Goal: Check status: Check status

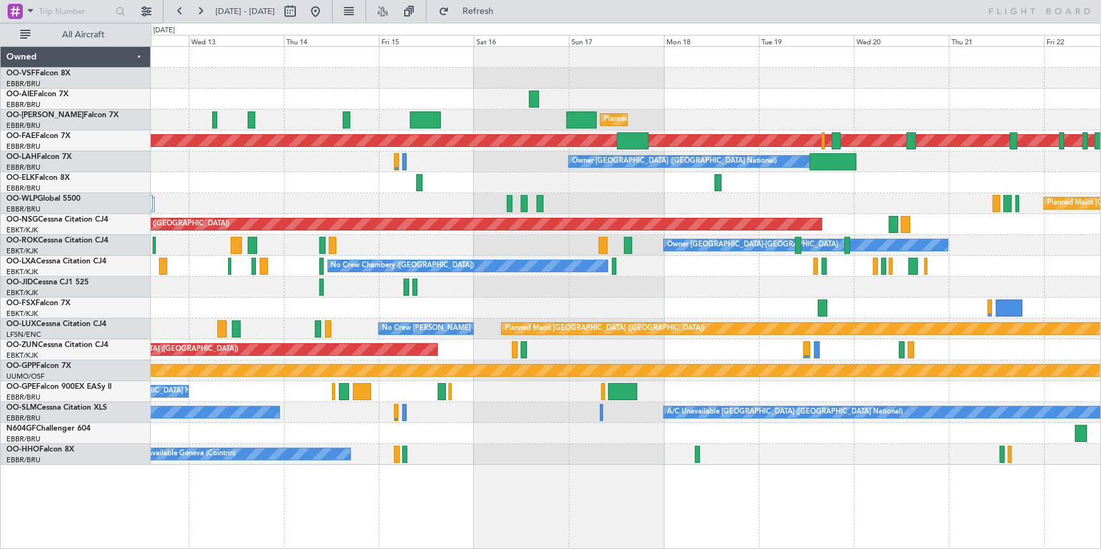
click at [501, 180] on div "Planned Maint [GEOGRAPHIC_DATA] ([GEOGRAPHIC_DATA] National) Unplanned Maint [G…" at bounding box center [626, 256] width 950 height 418
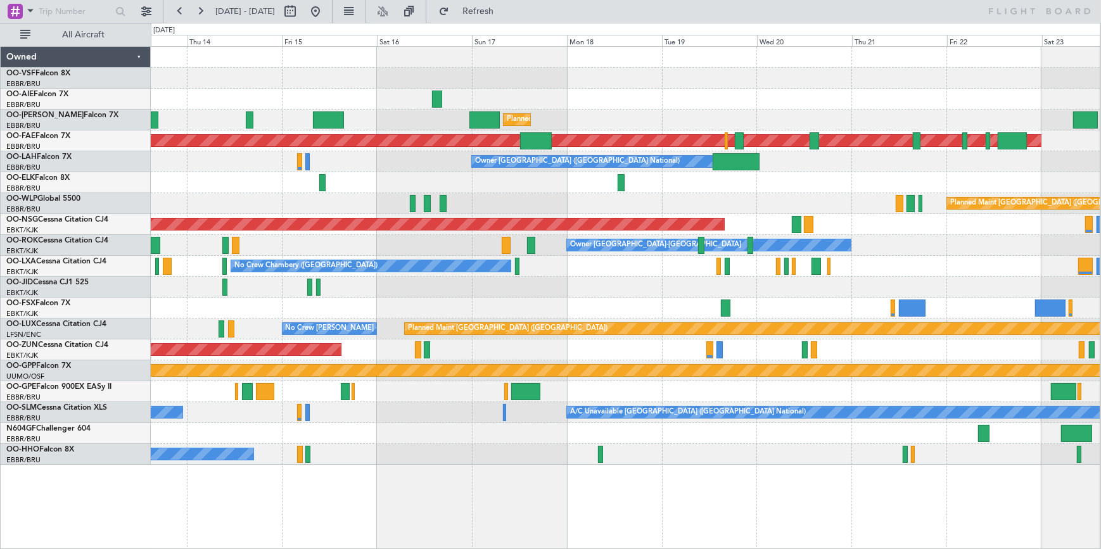
click at [713, 84] on div "Planned Maint [GEOGRAPHIC_DATA] ([GEOGRAPHIC_DATA] National) Planned Maint [GEO…" at bounding box center [625, 256] width 949 height 418
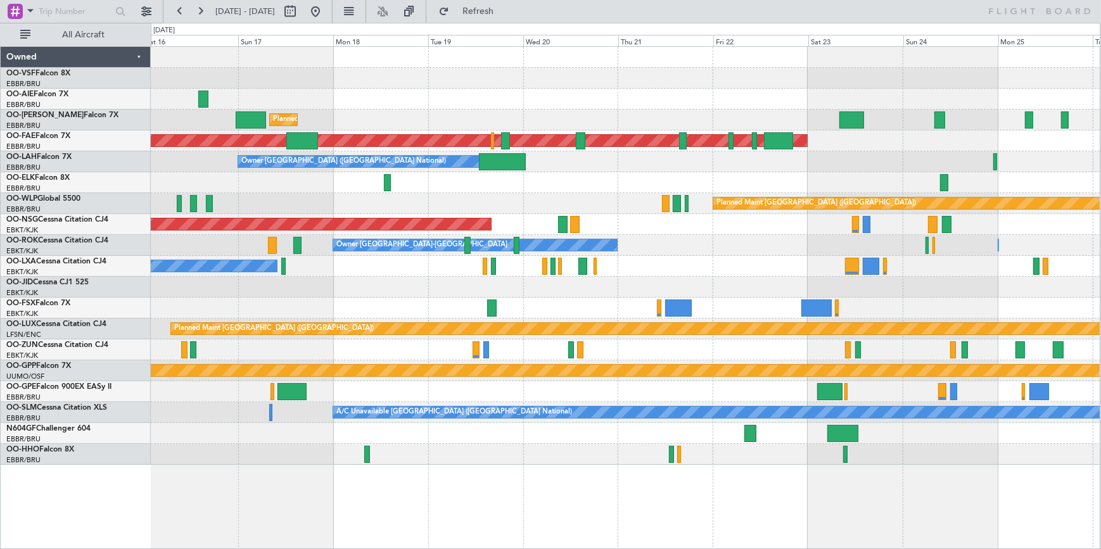
click at [356, 127] on div "Planned Maint [GEOGRAPHIC_DATA] ([GEOGRAPHIC_DATA] National) Planned Maint [GEO…" at bounding box center [625, 256] width 949 height 418
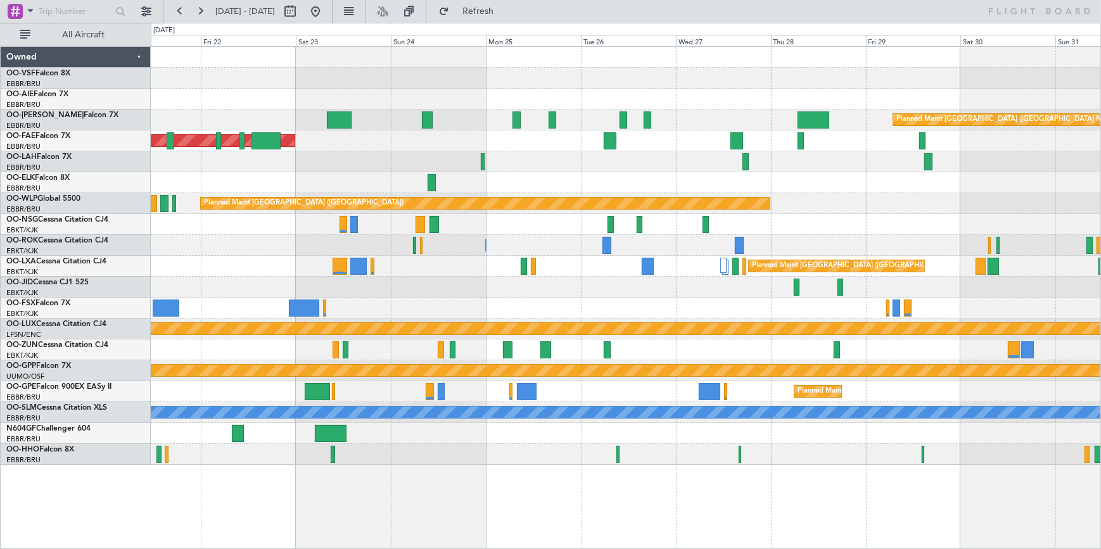
click at [524, 179] on div "Planned Maint [GEOGRAPHIC_DATA] ([GEOGRAPHIC_DATA]) Planned Maint [GEOGRAPHIC_D…" at bounding box center [626, 256] width 950 height 418
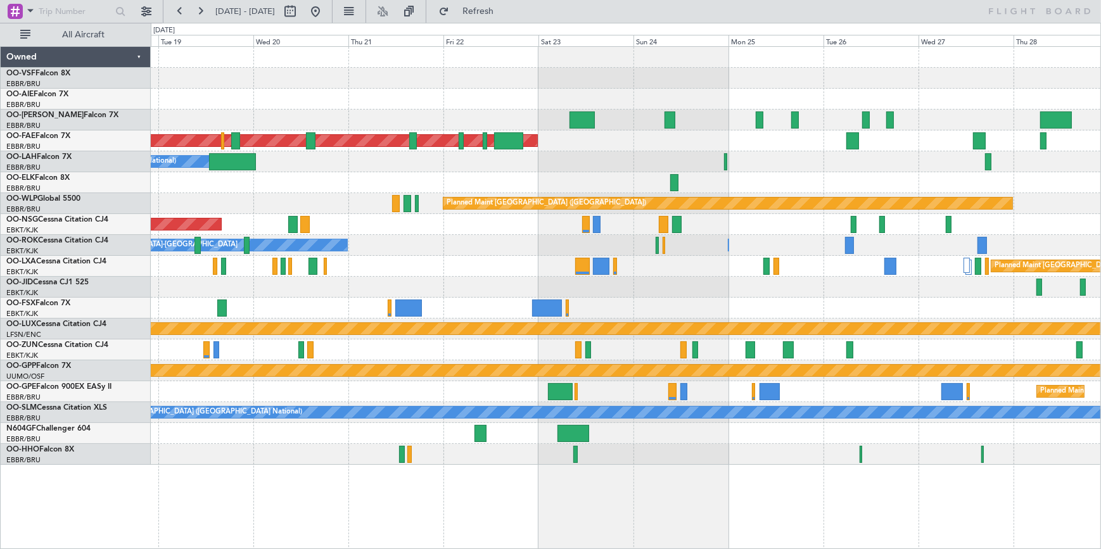
click at [820, 95] on div "Planned Maint [GEOGRAPHIC_DATA] ([GEOGRAPHIC_DATA] National) Planned Maint [GEO…" at bounding box center [626, 256] width 950 height 418
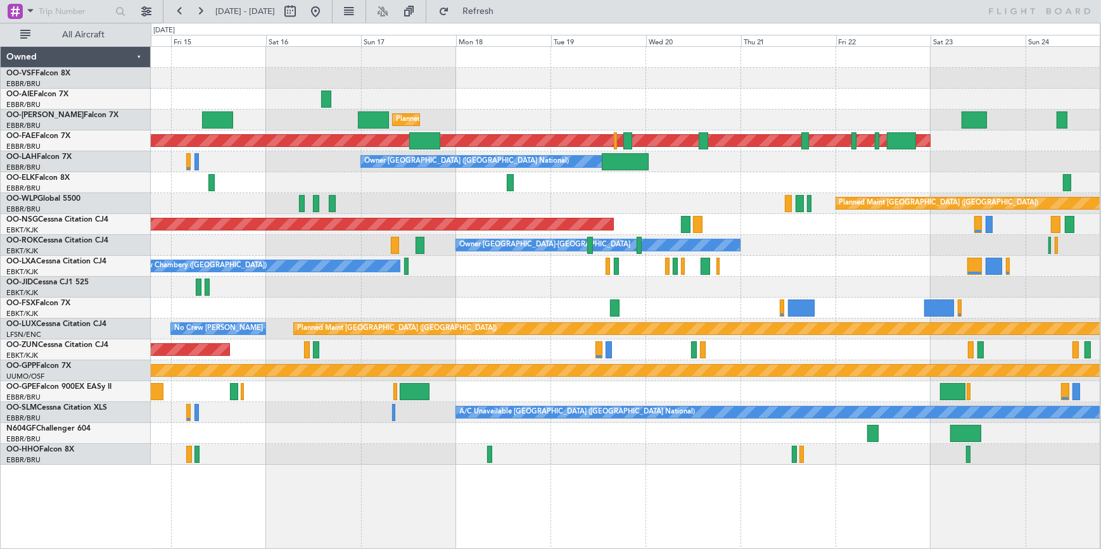
click at [766, 146] on div "Planned Maint [GEOGRAPHIC_DATA] ([GEOGRAPHIC_DATA] National) Planned Maint [GEO…" at bounding box center [625, 256] width 949 height 418
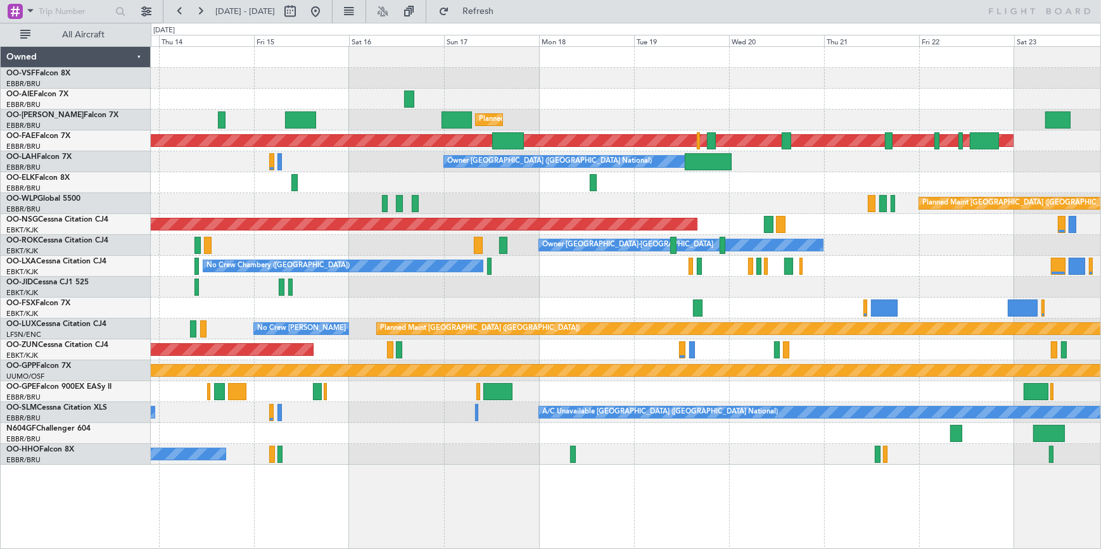
click at [666, 108] on div at bounding box center [626, 99] width 950 height 21
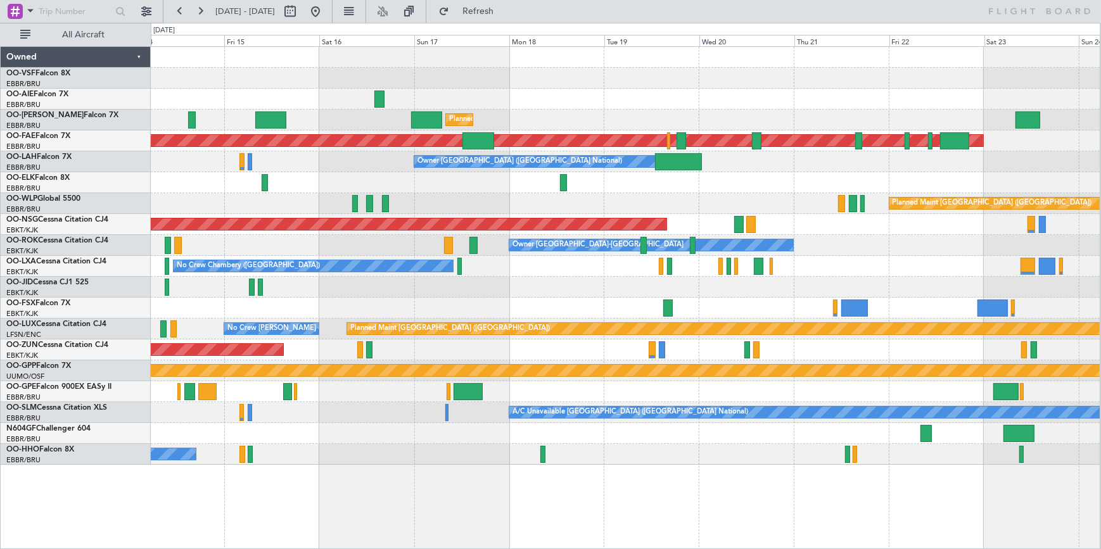
click at [407, 114] on div "Planned Maint [GEOGRAPHIC_DATA] ([GEOGRAPHIC_DATA] National)" at bounding box center [625, 120] width 949 height 21
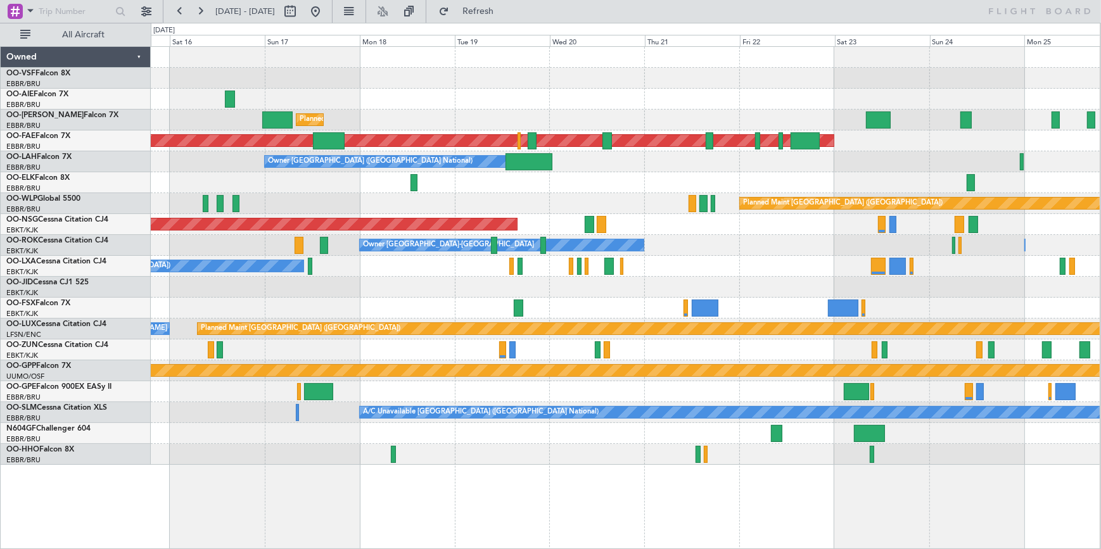
click at [462, 77] on div at bounding box center [625, 78] width 949 height 21
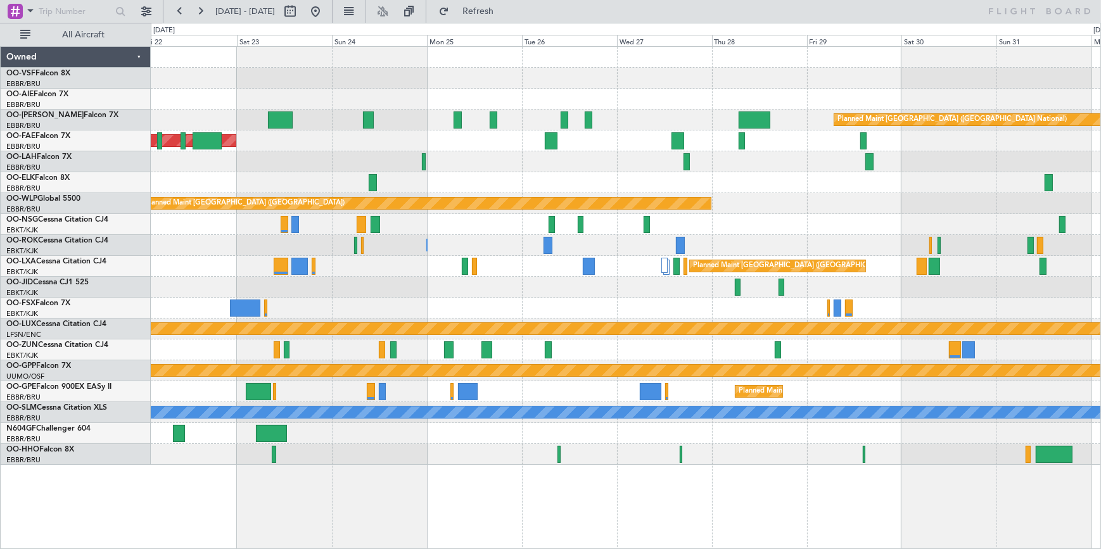
click at [479, 113] on div "Planned Maint [GEOGRAPHIC_DATA] ([GEOGRAPHIC_DATA]) Planned Maint [GEOGRAPHIC_D…" at bounding box center [626, 256] width 950 height 418
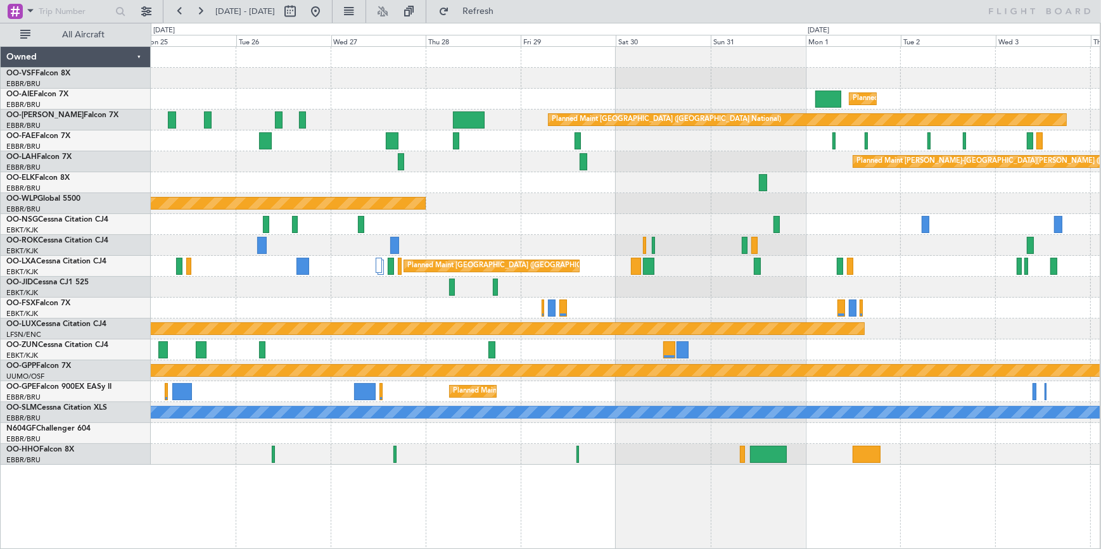
click at [541, 101] on div "Planned Maint London (Farnborough)" at bounding box center [625, 99] width 949 height 21
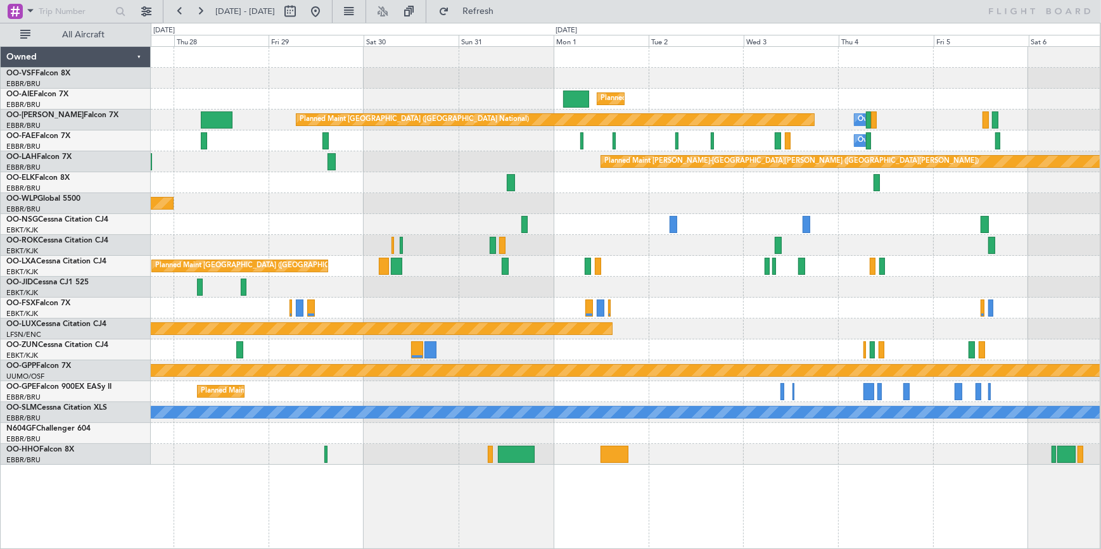
click at [492, 89] on div "Planned Maint London (Farnborough) Planned Maint Brussels (Brussels National) O…" at bounding box center [625, 256] width 949 height 418
click at [543, 74] on div at bounding box center [625, 78] width 949 height 21
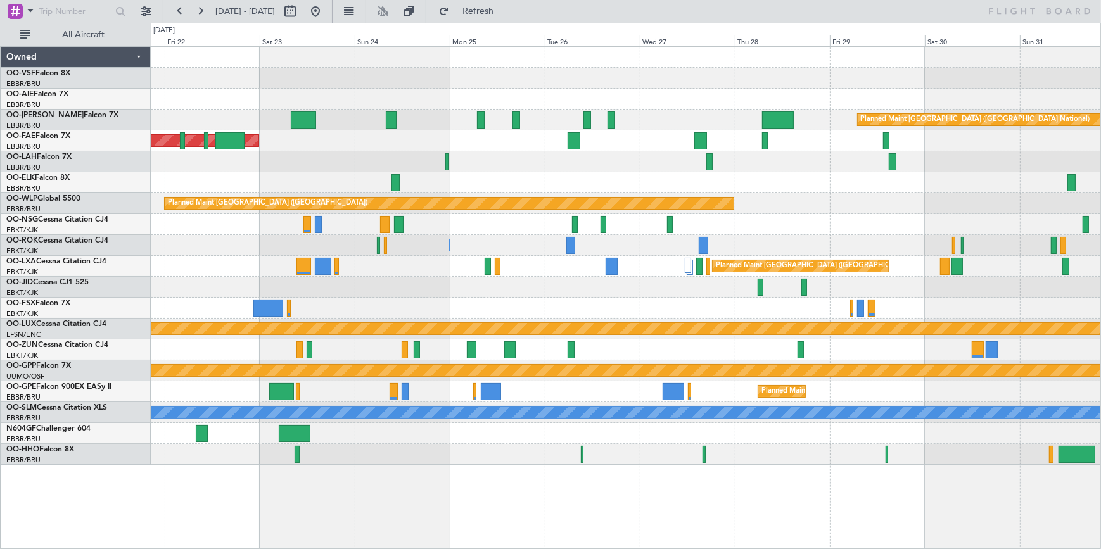
click at [701, 78] on div at bounding box center [626, 78] width 950 height 21
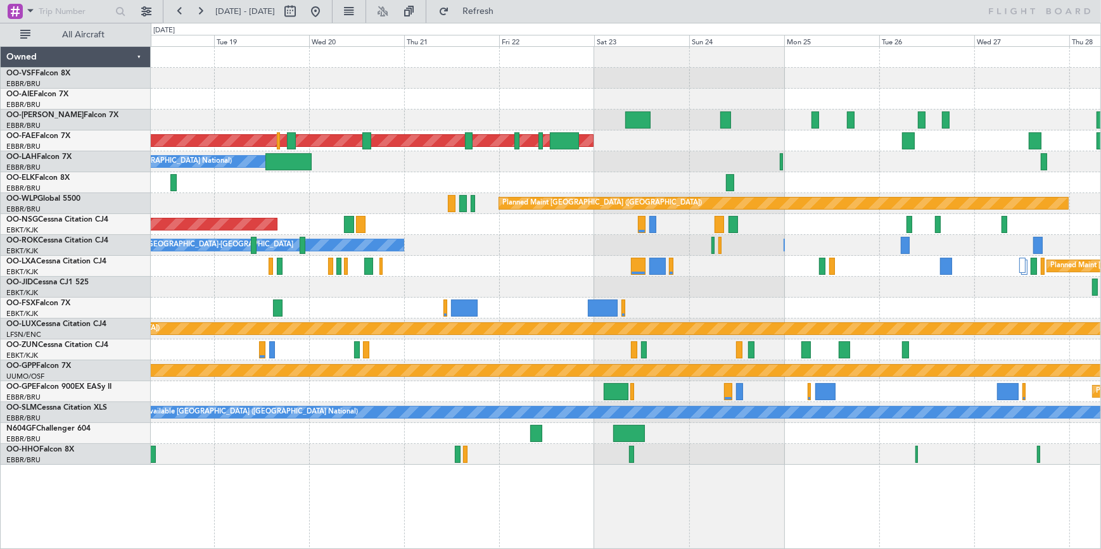
click at [809, 78] on div at bounding box center [626, 78] width 950 height 21
click at [795, 98] on div at bounding box center [626, 99] width 950 height 21
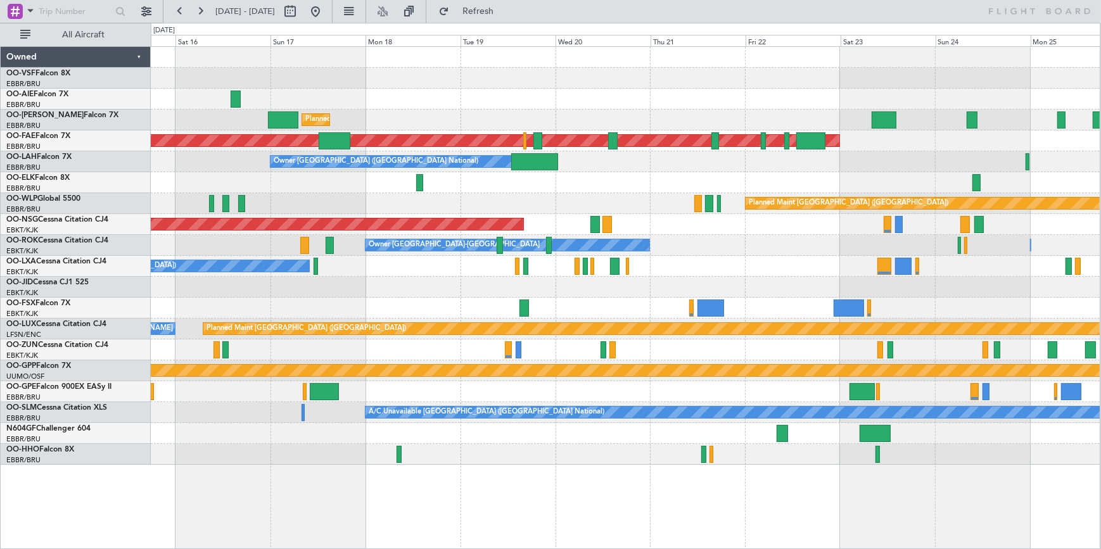
click at [717, 114] on div "Planned Maint [GEOGRAPHIC_DATA] ([GEOGRAPHIC_DATA] National)" at bounding box center [625, 120] width 949 height 21
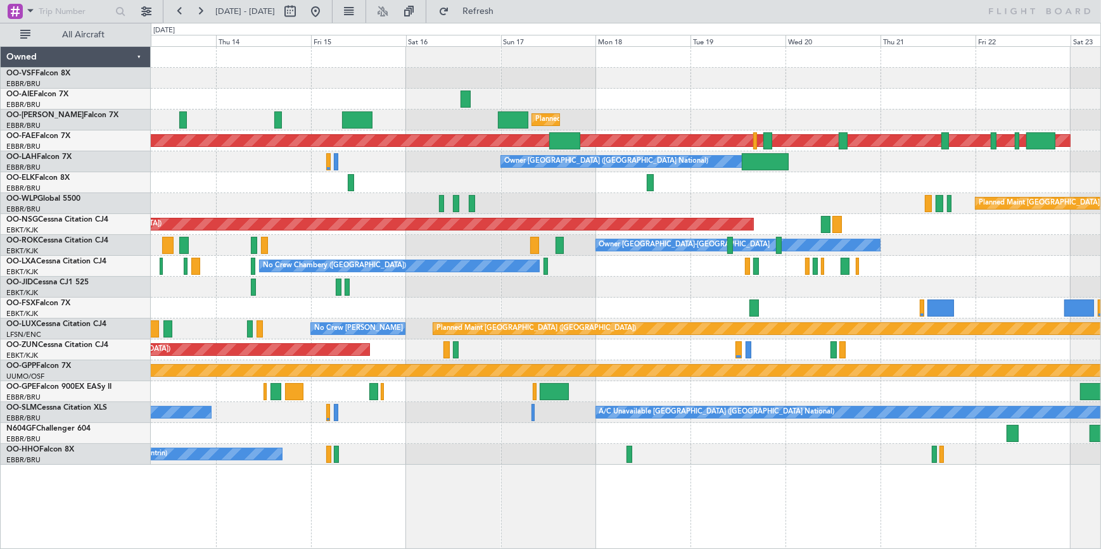
click at [700, 86] on div "Planned Maint Brussels (Brussels National) Planned Maint Kortrijk-Wevelgem Owne…" at bounding box center [626, 256] width 950 height 418
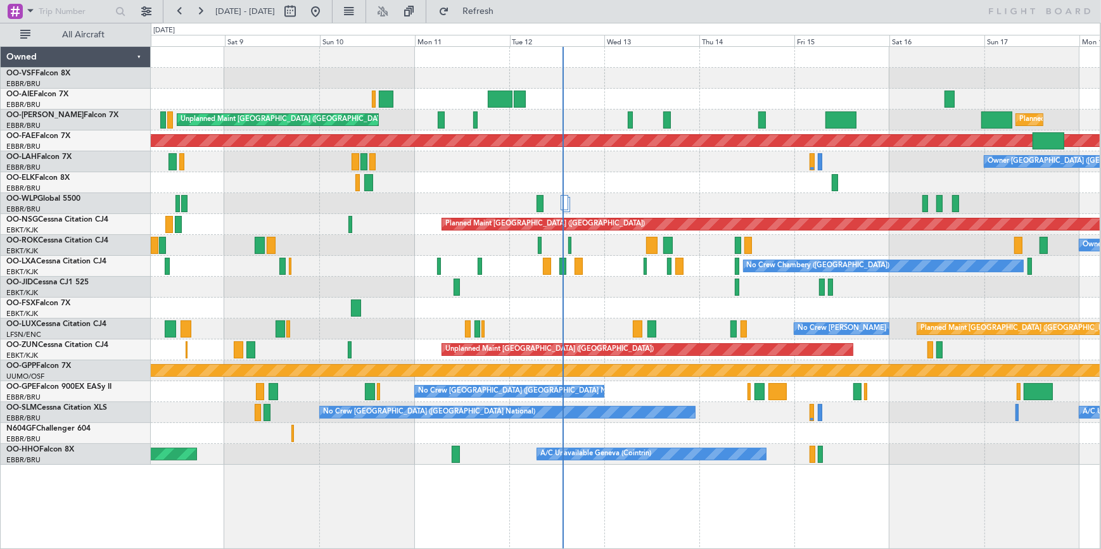
click at [689, 168] on div "Planned Maint Brussels (Brussels National) Unplanned Maint Brussels (Brussels N…" at bounding box center [625, 256] width 949 height 418
